Goal: Information Seeking & Learning: Learn about a topic

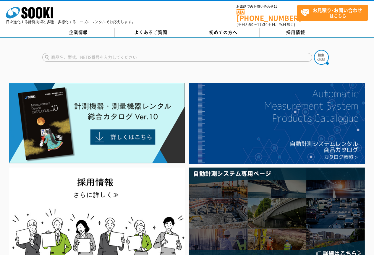
click at [120, 56] on input "text" at bounding box center [177, 57] width 270 height 9
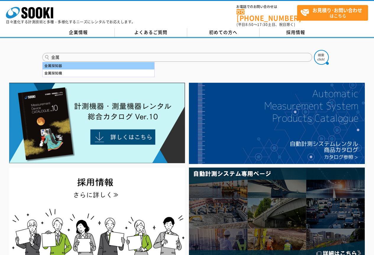
click at [77, 64] on div "金属探知器" at bounding box center [99, 65] width 112 height 7
type input "金属探知器"
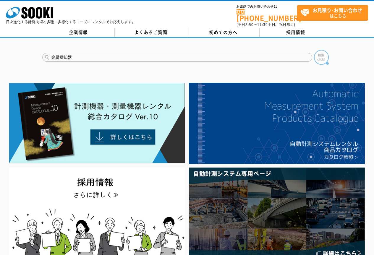
click at [320, 52] on img at bounding box center [321, 57] width 15 height 15
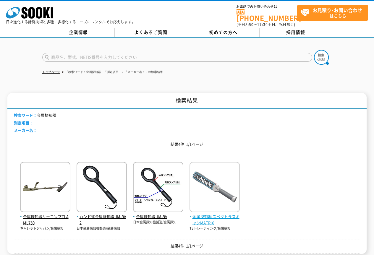
scroll to position [30, 0]
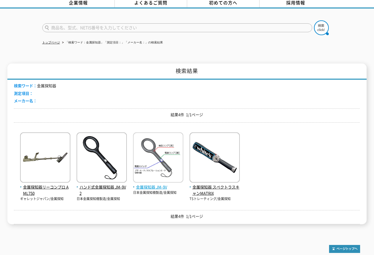
click at [151, 158] on img at bounding box center [158, 158] width 50 height 52
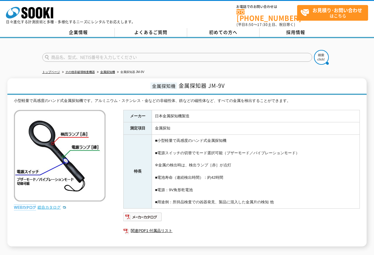
click at [47, 205] on link "総合カタログ" at bounding box center [51, 207] width 29 height 4
